Goal: Download file/media

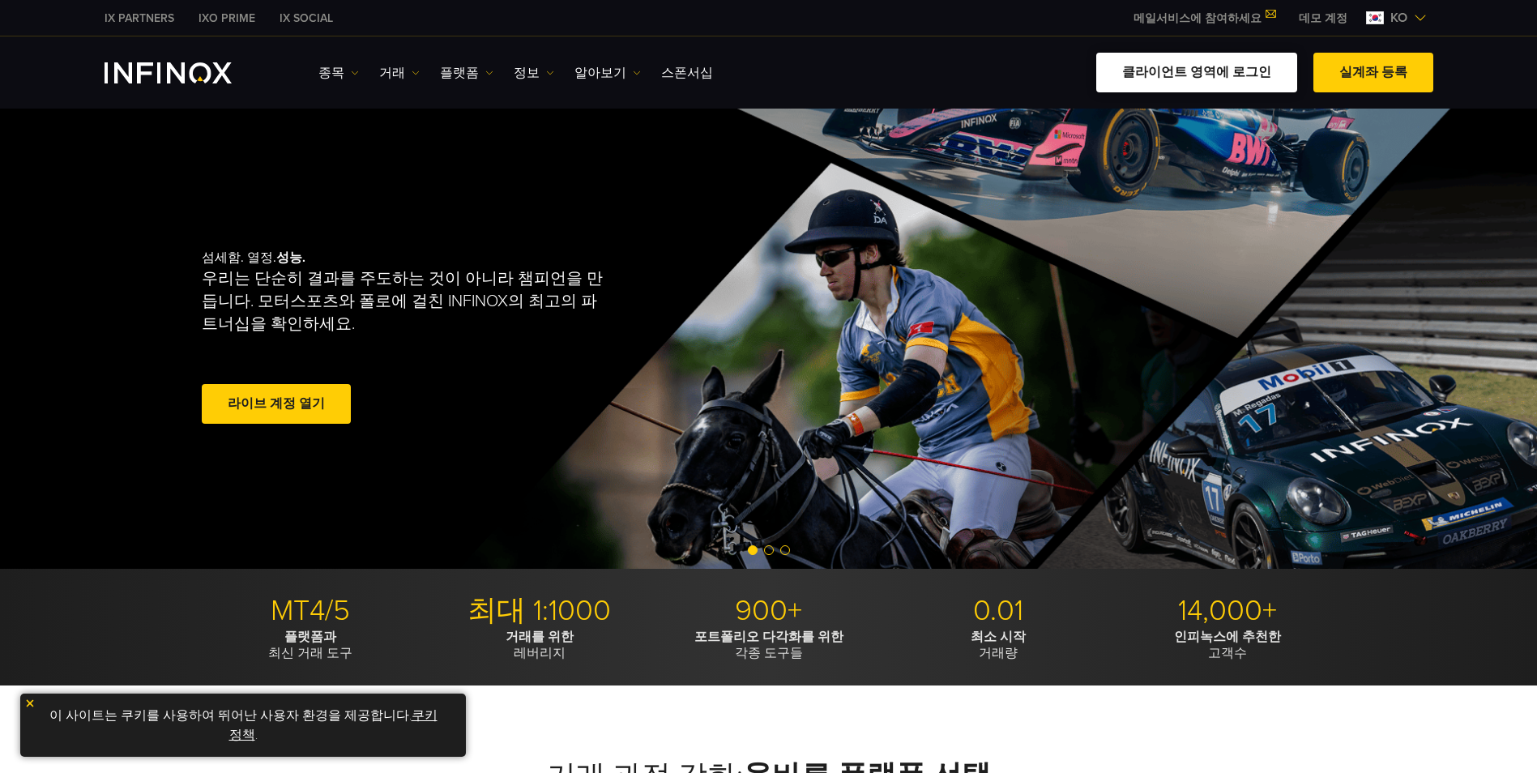
click at [1273, 67] on link "클라이언트 영역에 로그인" at bounding box center [1196, 73] width 201 height 40
click at [1180, 75] on link "클라이언트 영역에 로그인" at bounding box center [1196, 73] width 201 height 40
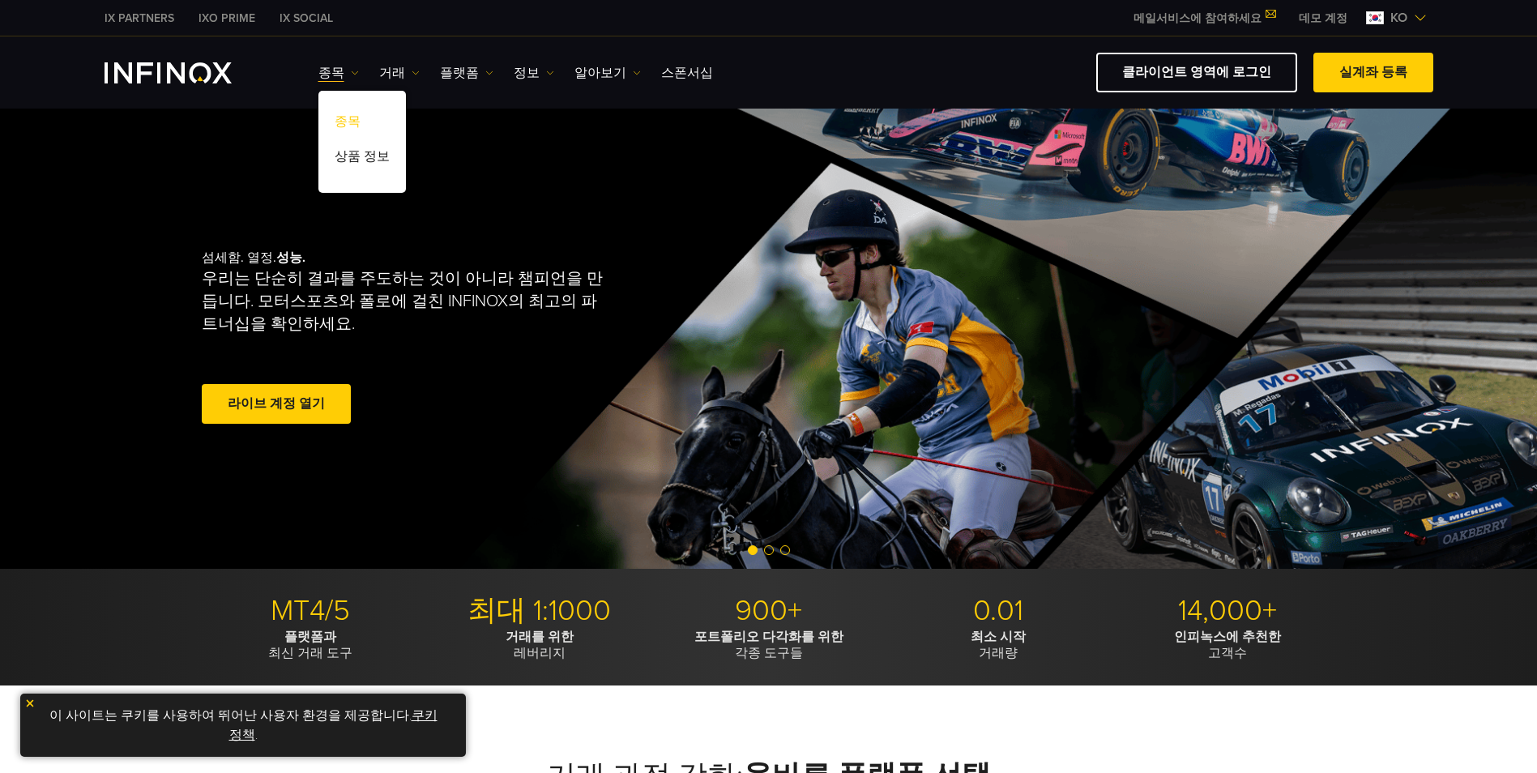
click at [354, 126] on link "종목" at bounding box center [361, 124] width 87 height 35
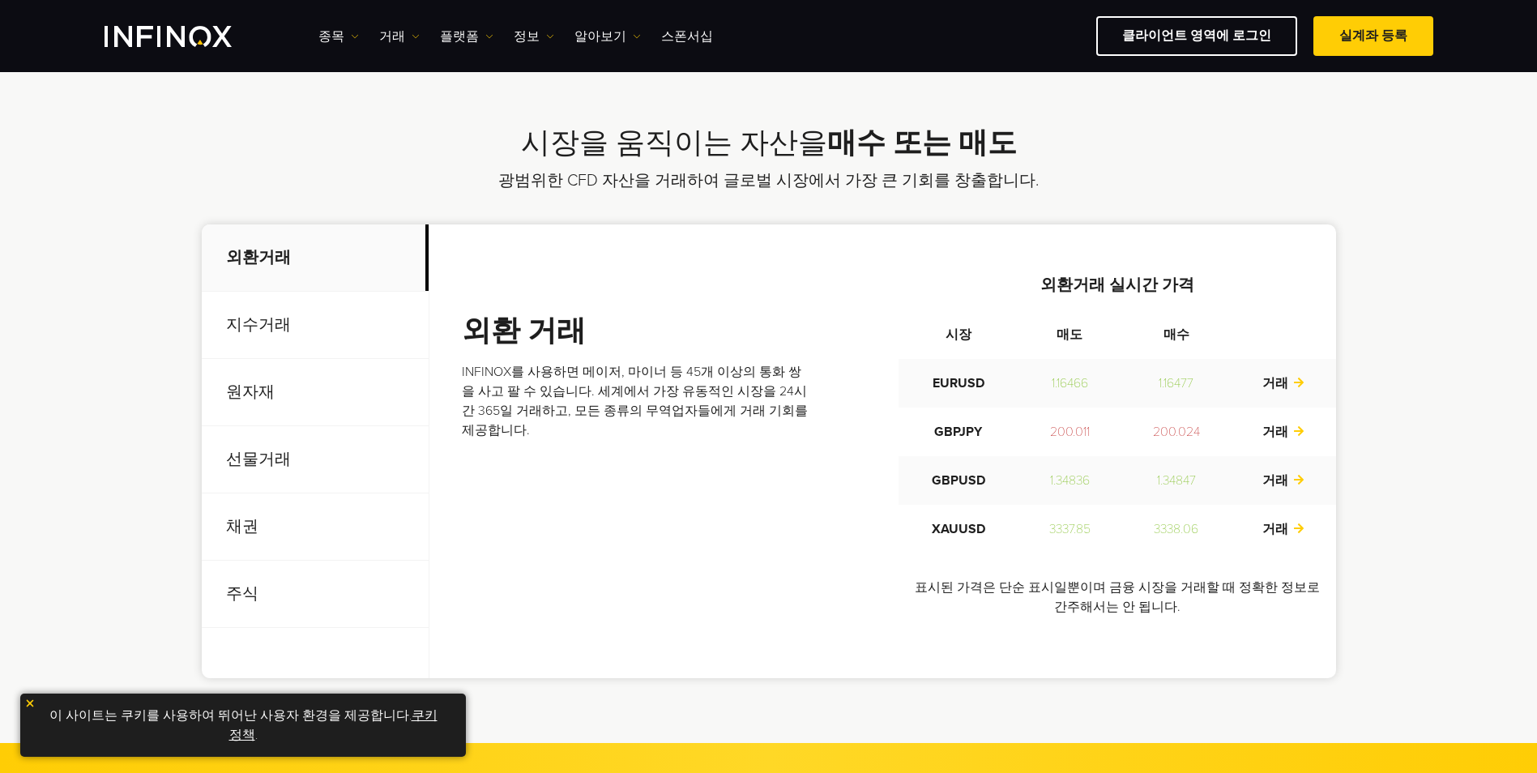
scroll to position [486, 0]
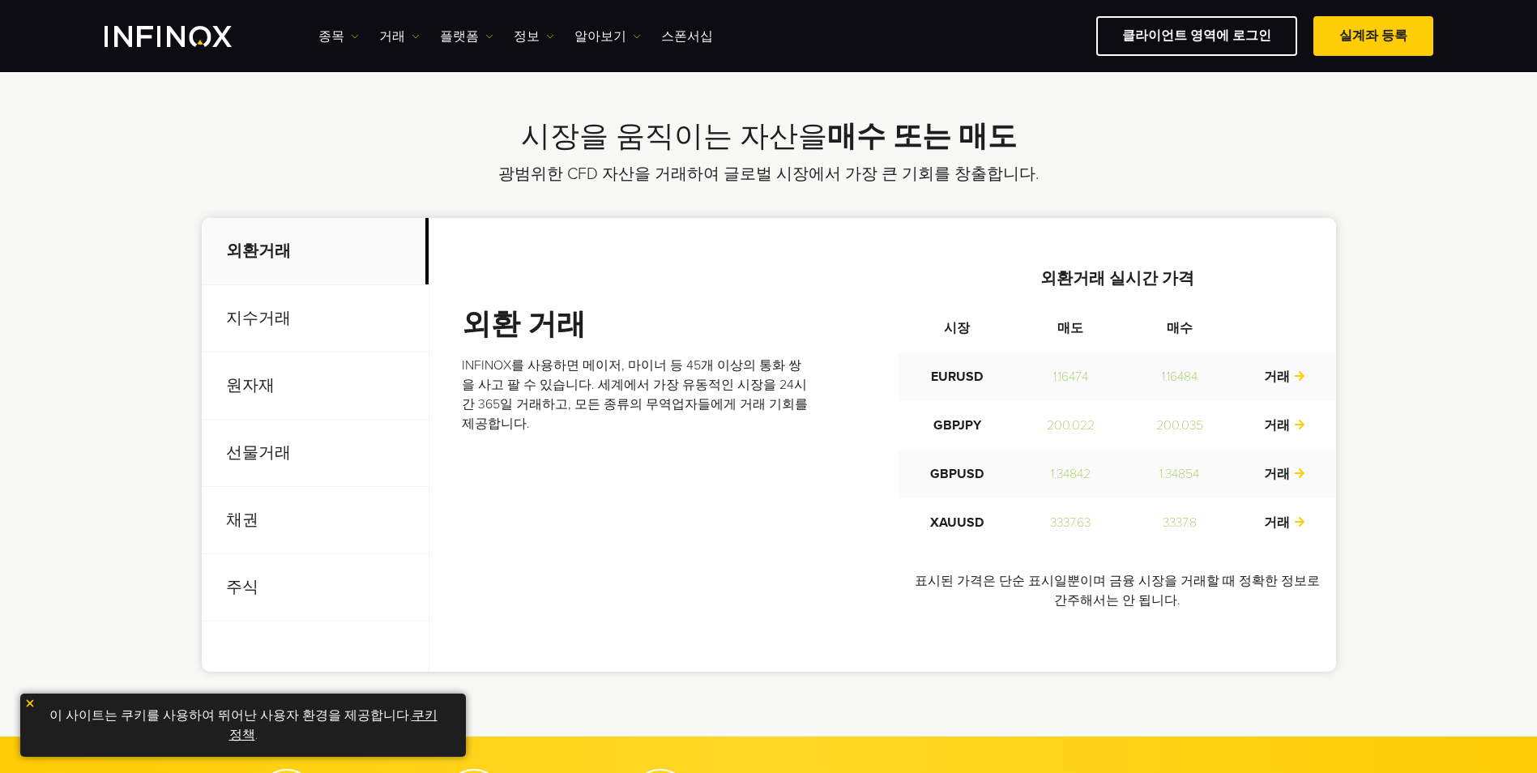
click at [238, 332] on p "지수거래" at bounding box center [315, 318] width 227 height 67
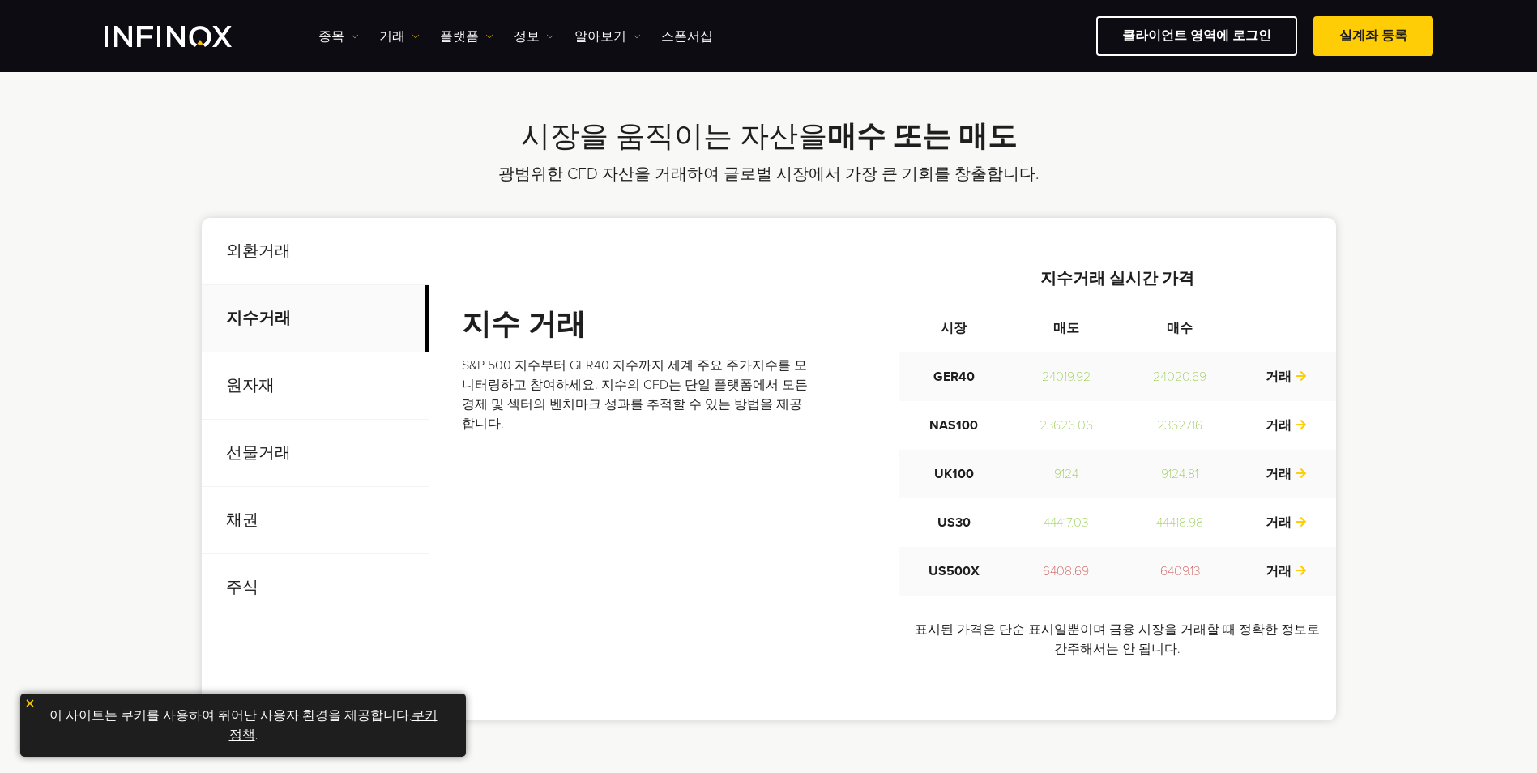
click at [255, 395] on p "원자재" at bounding box center [315, 385] width 227 height 67
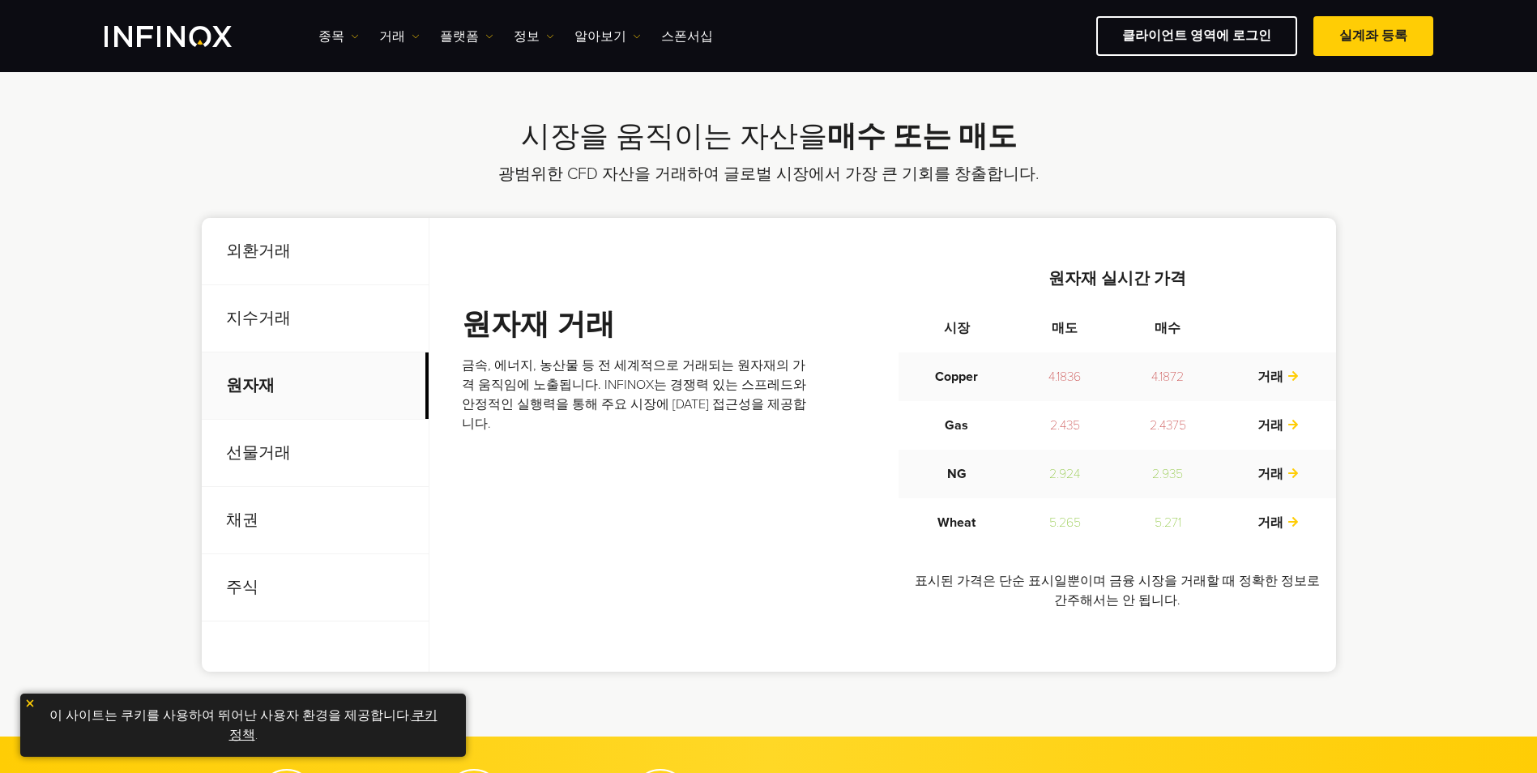
click at [229, 465] on p "선물거래" at bounding box center [315, 453] width 227 height 67
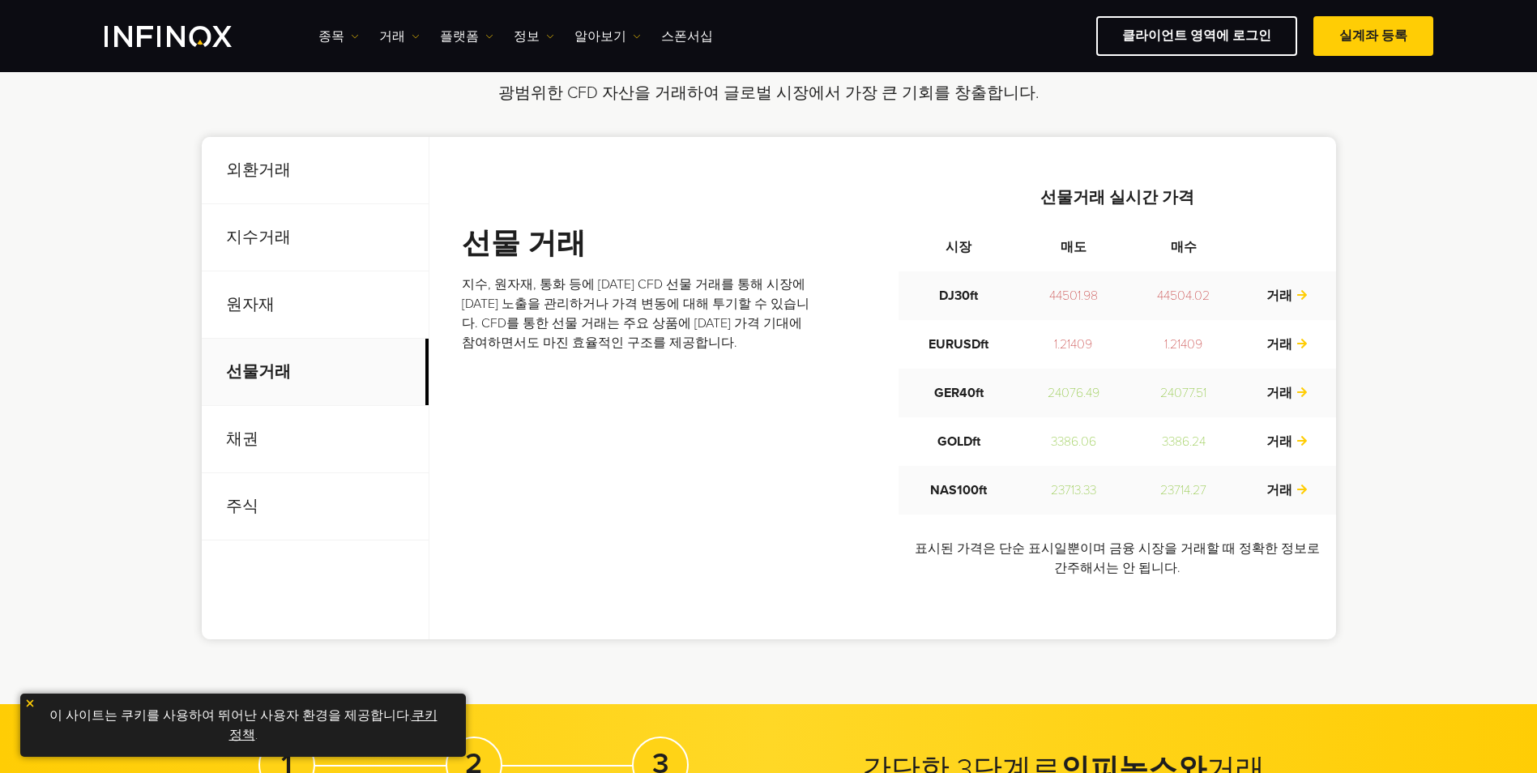
click at [244, 437] on p "채권" at bounding box center [315, 439] width 227 height 67
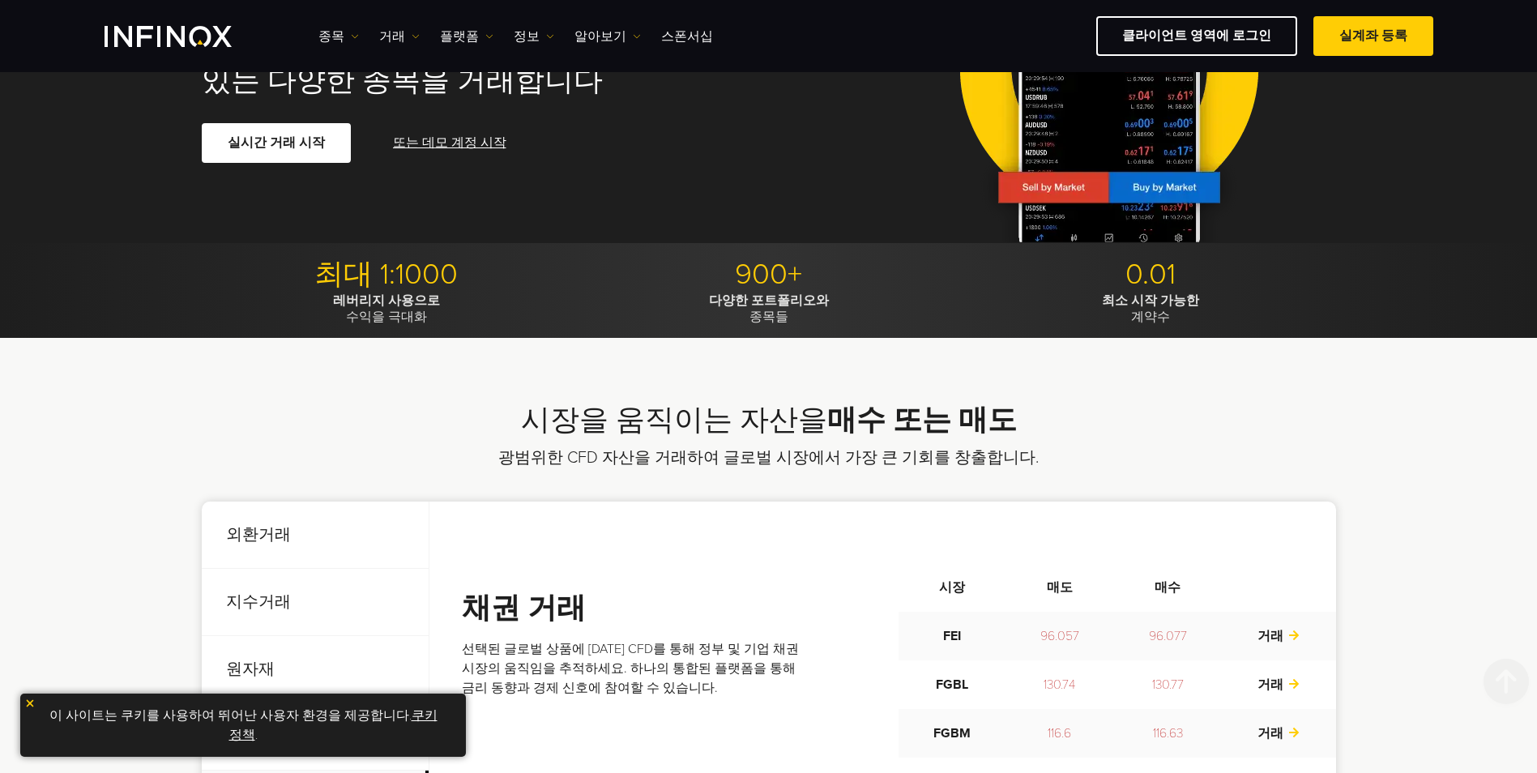
scroll to position [0, 0]
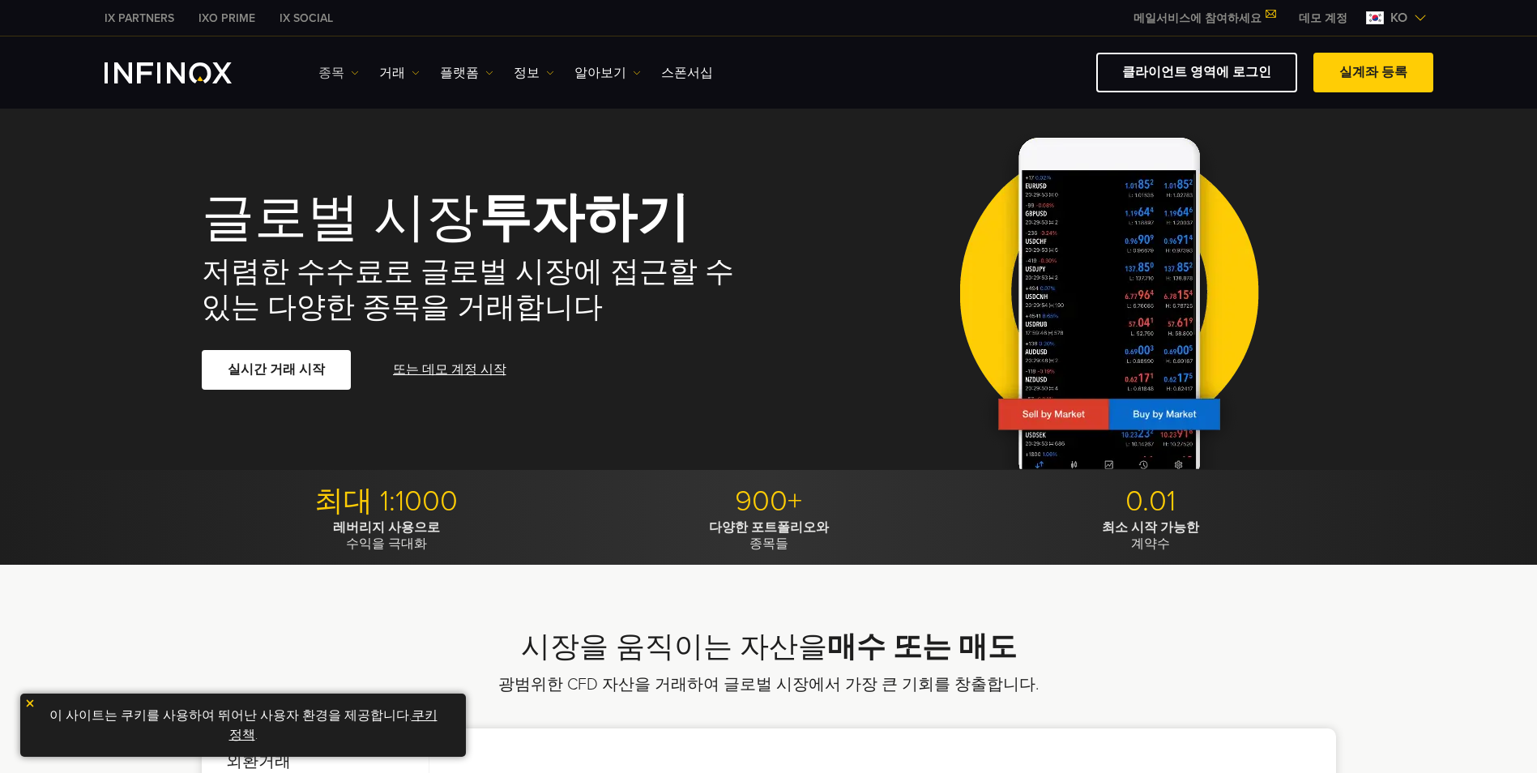
click at [331, 71] on link "종목" at bounding box center [338, 72] width 41 height 19
click at [379, 70] on link "거래" at bounding box center [399, 72] width 41 height 19
click at [442, 76] on link "플랫폼" at bounding box center [466, 72] width 53 height 19
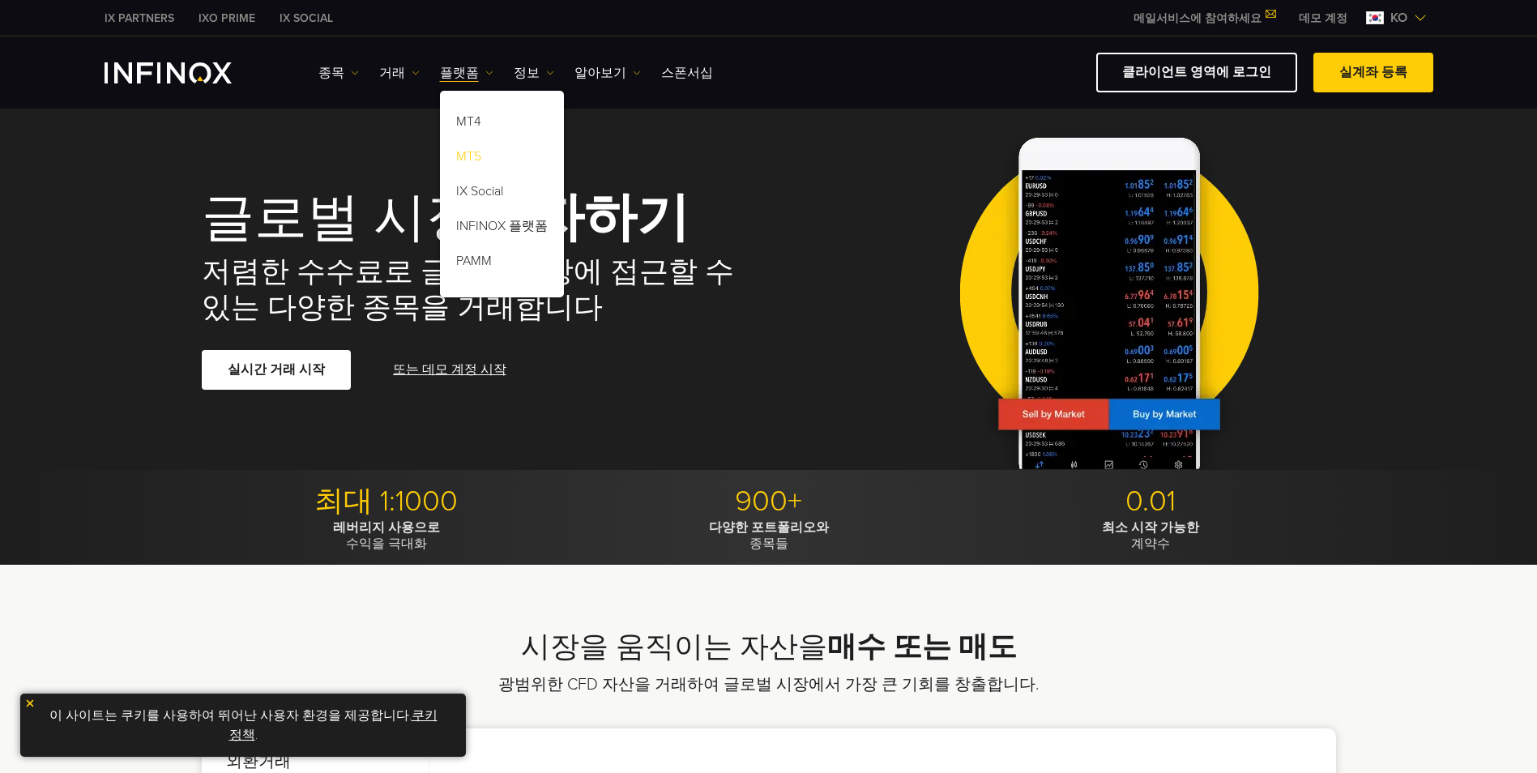
click at [472, 167] on link "MT5" at bounding box center [502, 159] width 124 height 35
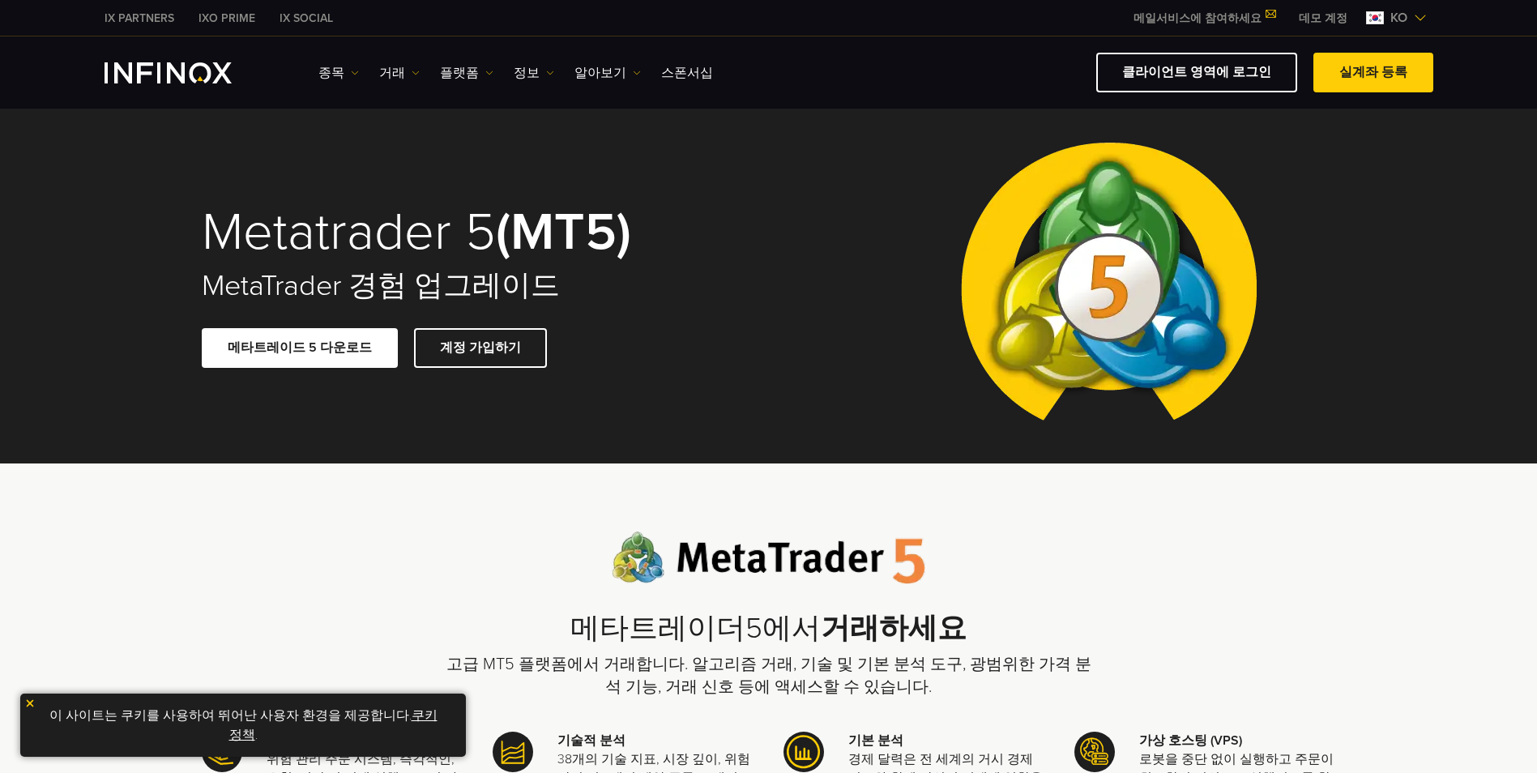
click at [294, 348] on link "메타트레이드 5 다운로드" at bounding box center [300, 348] width 196 height 40
click at [457, 74] on link "플랫폼" at bounding box center [466, 72] width 53 height 19
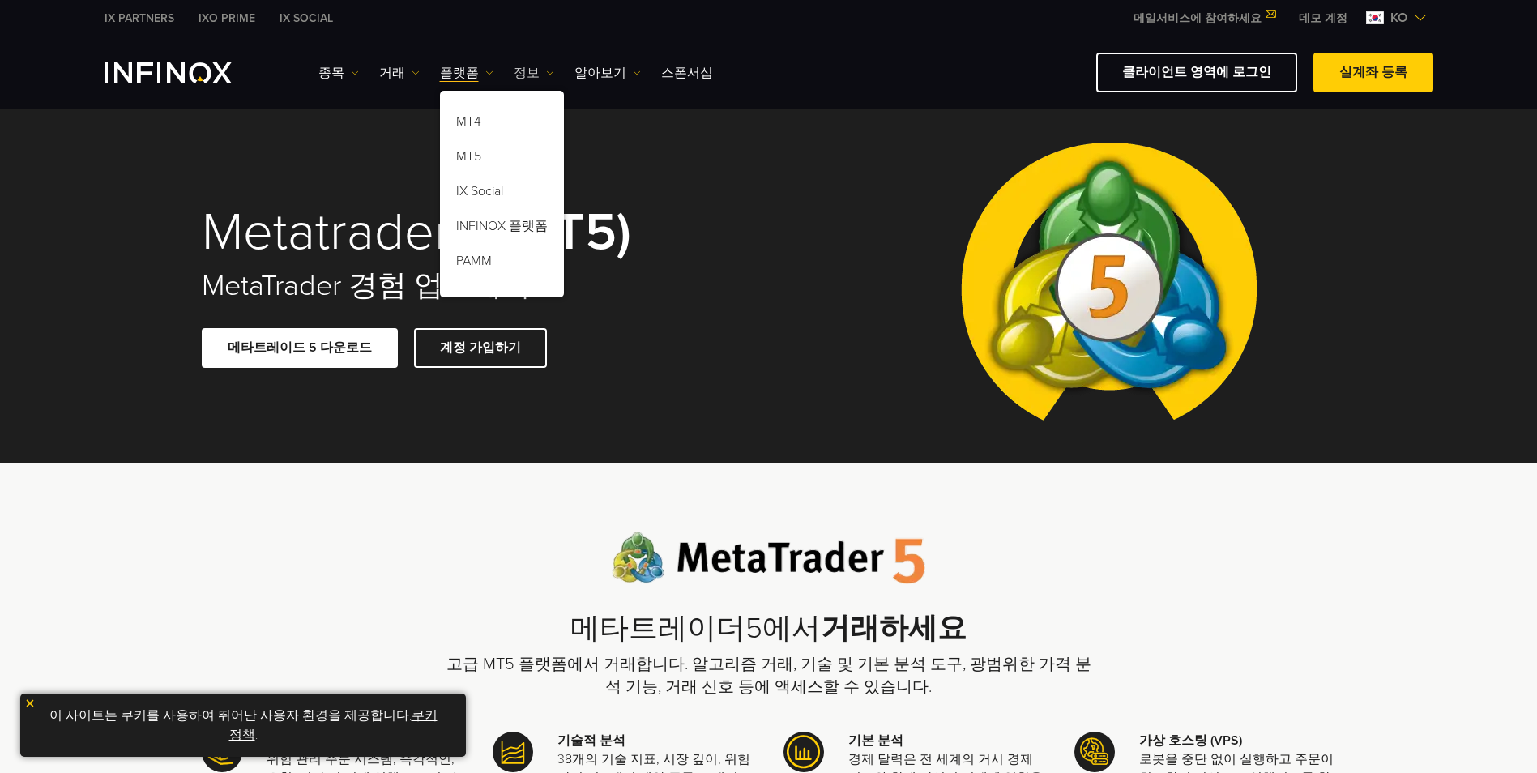
click at [523, 67] on link "정보" at bounding box center [534, 72] width 41 height 19
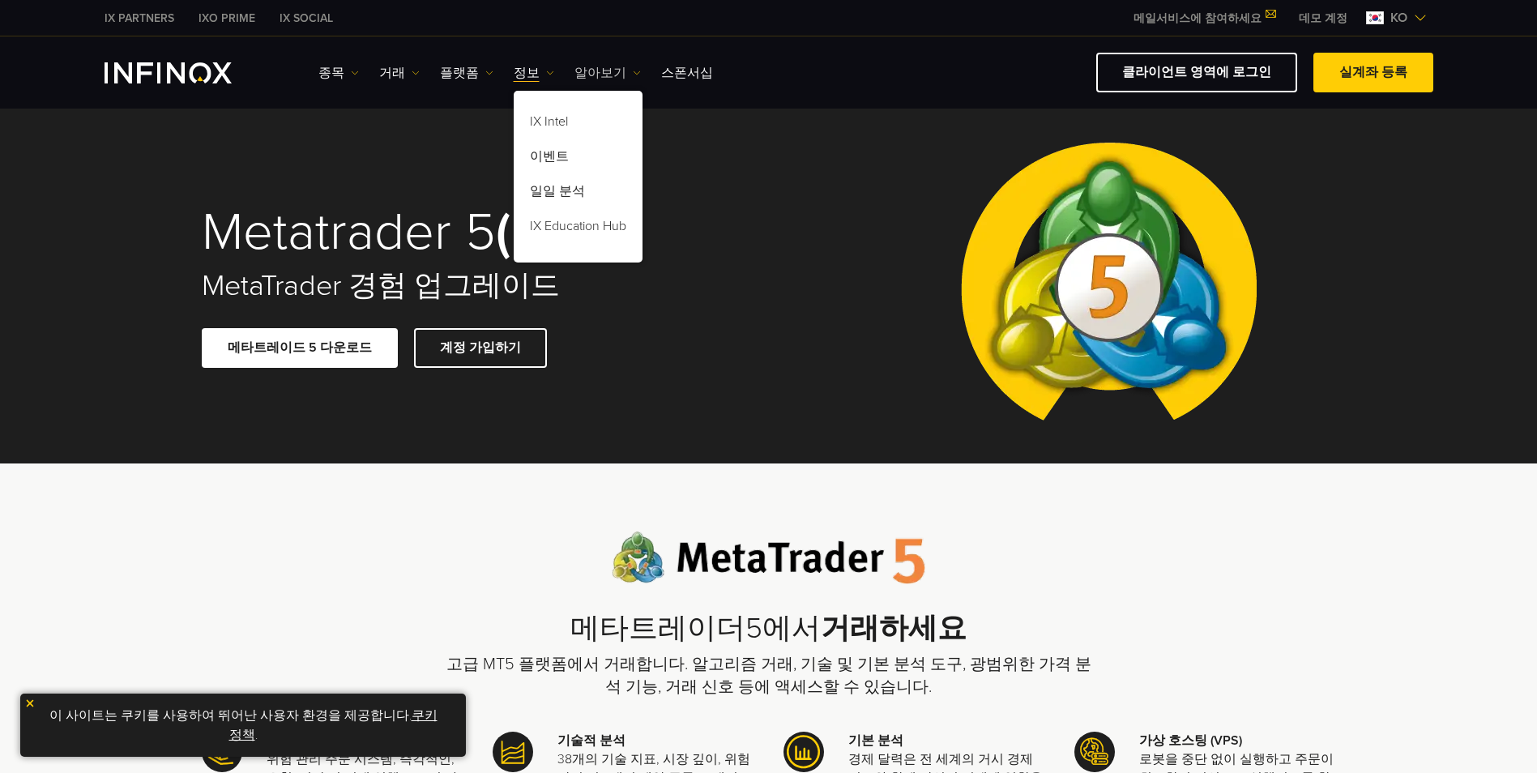
click at [578, 66] on link "알아보기" at bounding box center [607, 72] width 66 height 19
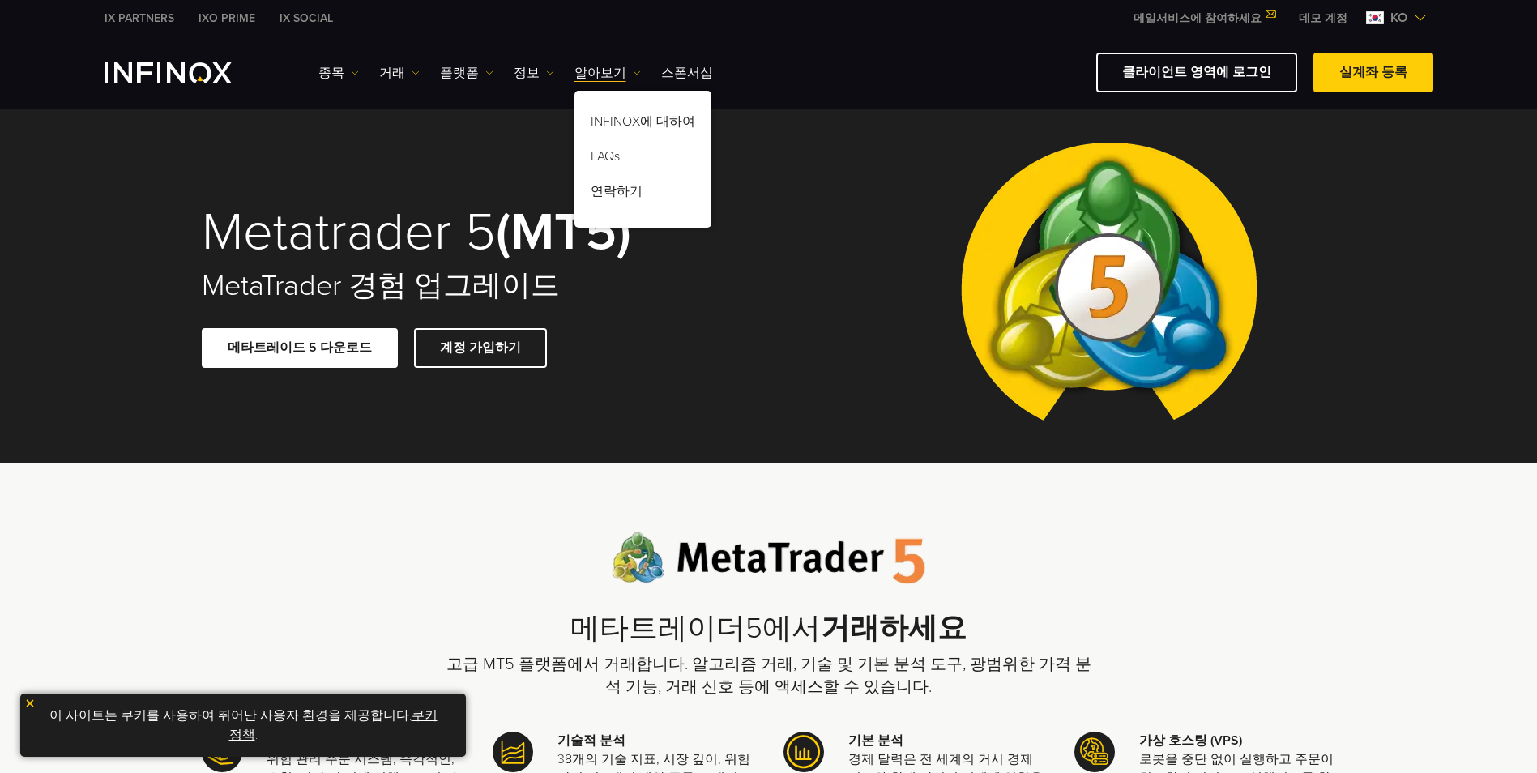
click at [951, 432] on img at bounding box center [1109, 286] width 322 height 355
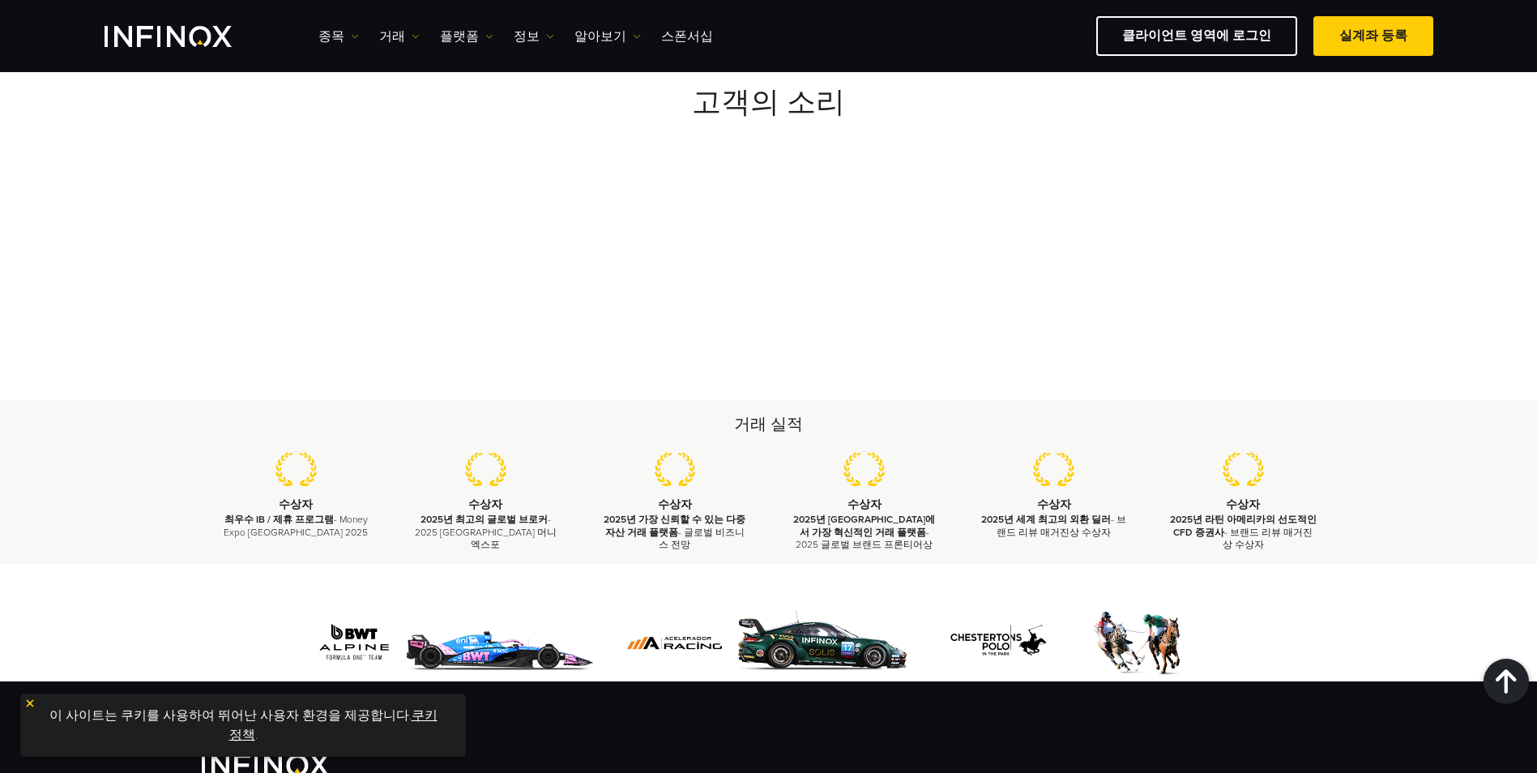
scroll to position [7617, 0]
